Goal: Task Accomplishment & Management: Complete application form

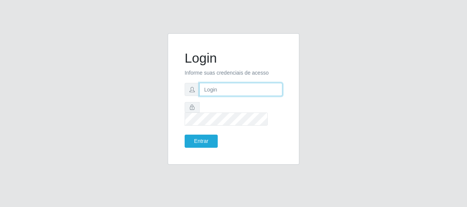
click at [234, 96] on input "text" at bounding box center [240, 89] width 83 height 13
type input "[EMAIL_ADDRESS][DOMAIN_NAME]"
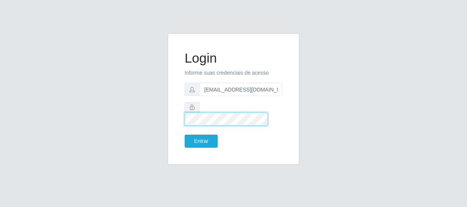
click at [185, 135] on button "Entrar" at bounding box center [201, 141] width 33 height 13
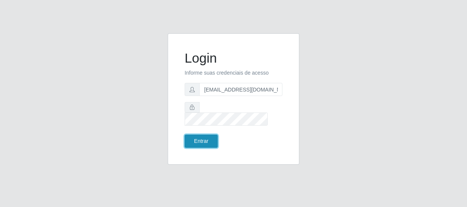
click at [202, 142] on button "Entrar" at bounding box center [201, 141] width 33 height 13
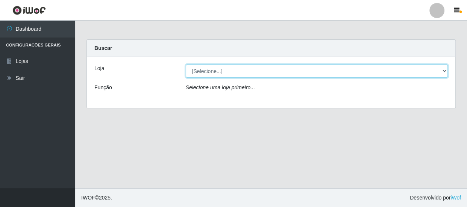
click at [446, 70] on select "[Selecione...] Hiper Queiroz - [GEOGRAPHIC_DATA]" at bounding box center [317, 71] width 262 height 13
select select "513"
click at [186, 65] on select "[Selecione...] Hiper Queiroz - [GEOGRAPHIC_DATA]" at bounding box center [317, 71] width 262 height 13
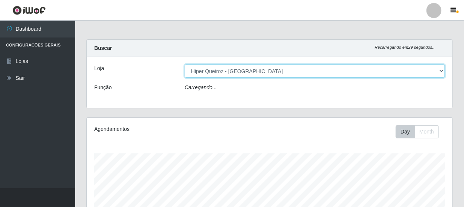
scroll to position [156, 366]
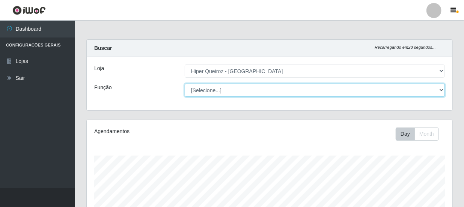
click at [435, 90] on select "[Selecione...] Embalador Embalador + Embalador ++ Operador de Caixa Operador de…" at bounding box center [315, 90] width 260 height 13
select select "1"
click at [185, 84] on select "[Selecione...] Embalador Embalador + Embalador ++ Operador de Caixa Operador de…" at bounding box center [315, 90] width 260 height 13
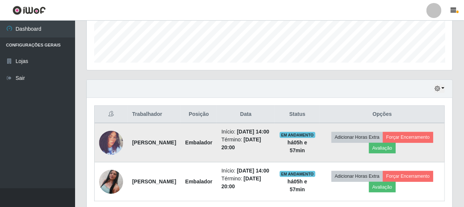
scroll to position [239, 0]
